Goal: Task Accomplishment & Management: Complete application form

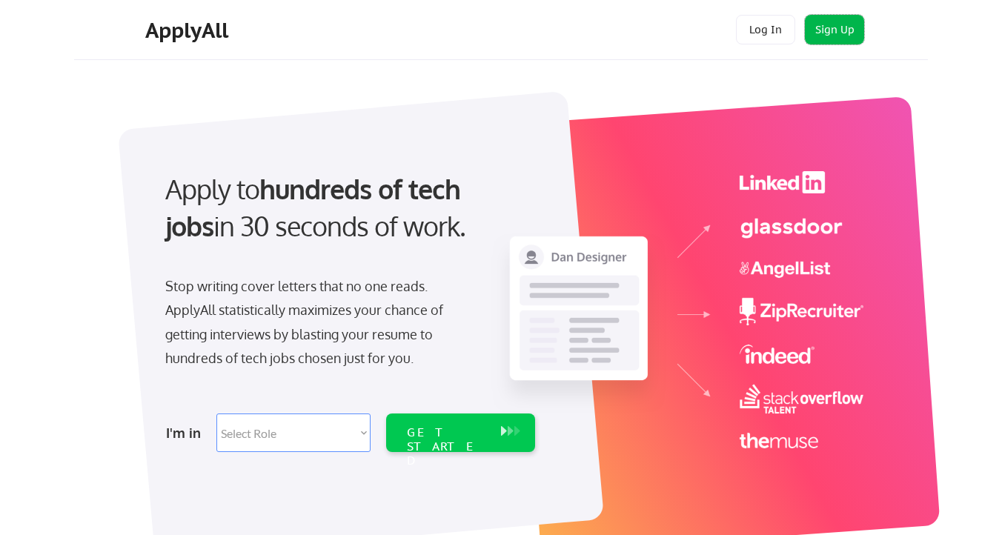
click at [855, 34] on button "Sign Up" at bounding box center [834, 30] width 59 height 30
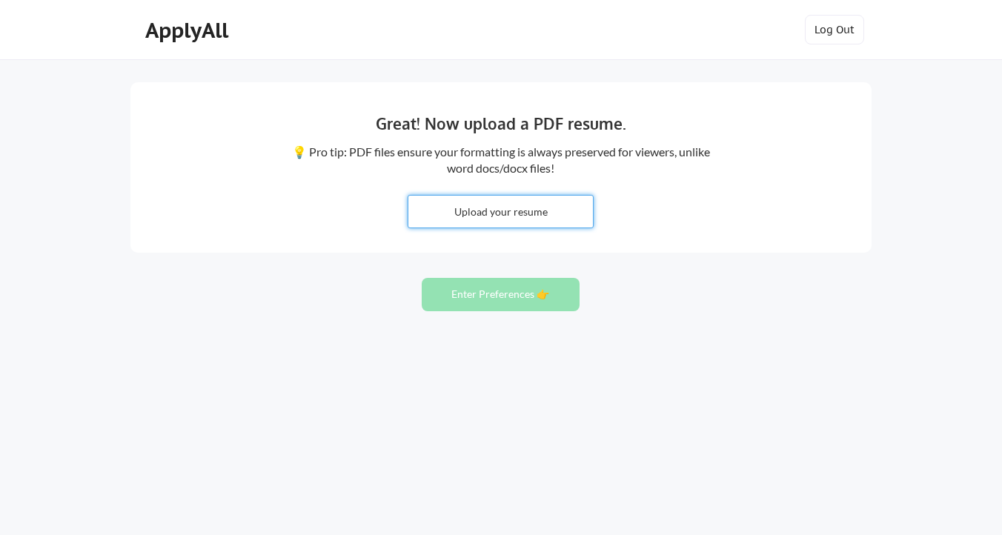
type input "C:\fakepath\42b2ec2b-ddac-452a-822c-61c2693cc29a.avif"
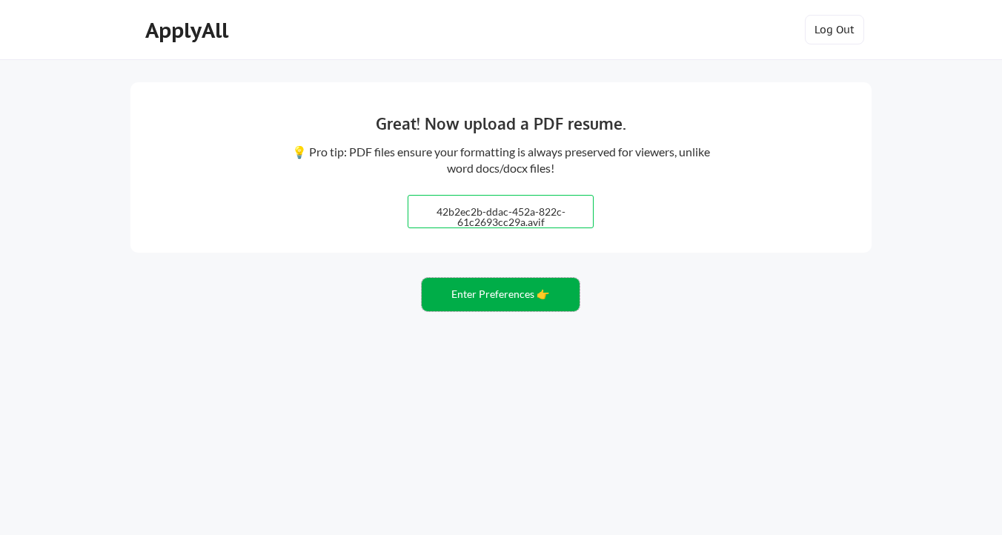
click at [477, 296] on button "Enter Preferences 👉" at bounding box center [501, 294] width 158 height 33
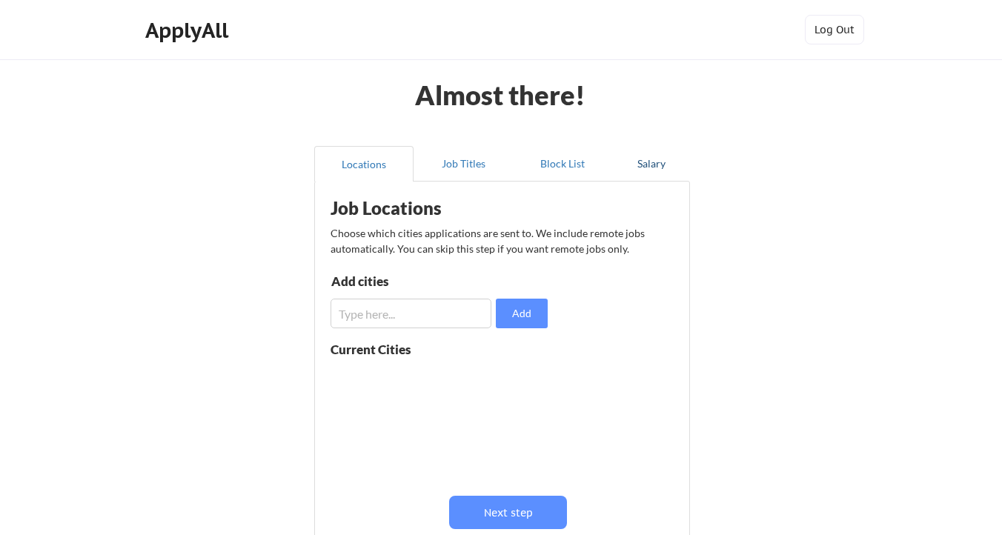
click at [659, 162] on button "Salary" at bounding box center [651, 164] width 78 height 36
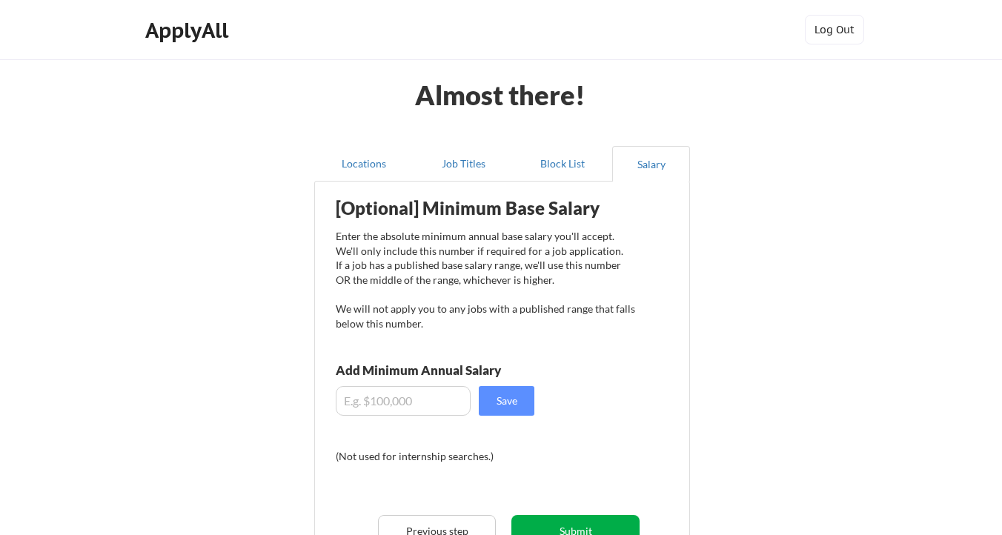
click at [582, 526] on button "Submit" at bounding box center [575, 531] width 128 height 33
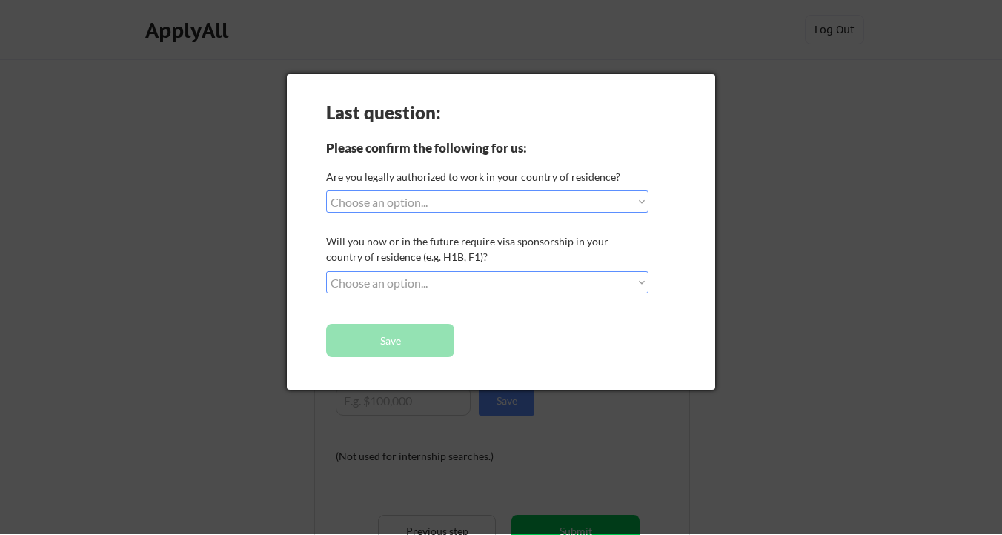
click at [591, 193] on select "Choose an option... Yes, I am a US Citizen Yes, I am a Canadian Citizen Yes, I …" at bounding box center [487, 201] width 322 height 22
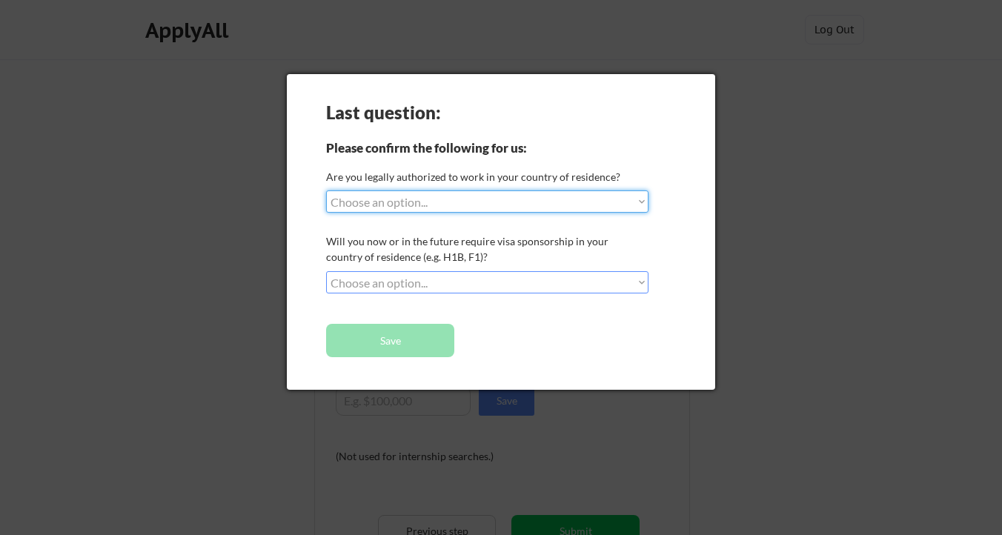
select select ""yes__i_am_a_us_green_card_holder""
click at [326, 190] on select "Choose an option... Yes, I am a US Citizen Yes, I am a Canadian Citizen Yes, I …" at bounding box center [487, 201] width 322 height 22
